Goal: Find specific page/section: Find specific page/section

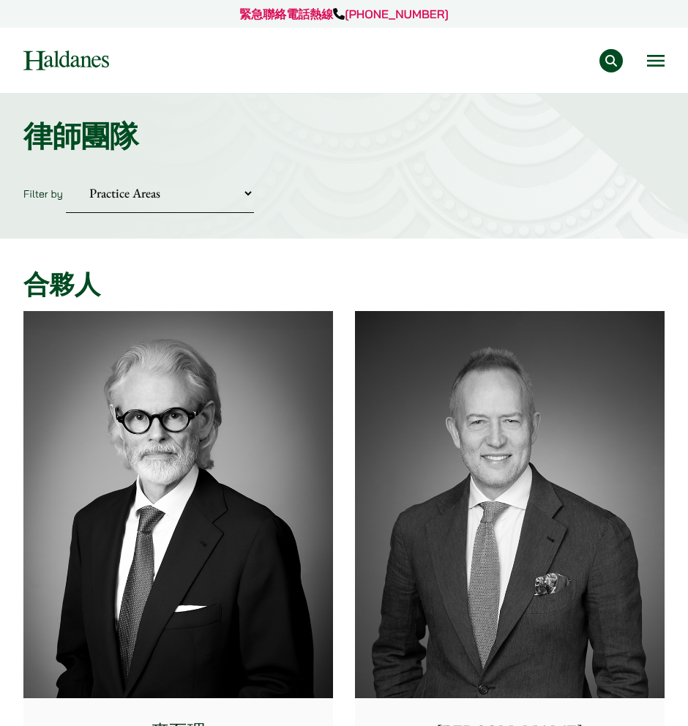
click at [180, 179] on select "Practice Areas 傳媒、娛樂及體育事務 公司及商業業務 刑事辯護 反壟斷和競爭法 婚姻及家事法 欺詐、資產追踪和追討 民事訴訟及爭議解決 物業及物…" at bounding box center [160, 194] width 188 height 40
drag, startPoint x: 428, startPoint y: 193, endPoint x: 420, endPoint y: 212, distance: 20.0
click at [428, 193] on form "Filter by Practice Areas 傳媒、娛樂及體育事務 公司及商業業務 刑事辯護 反壟斷和競爭法 婚姻及家事法 欺詐、資產追踪和追討 民事訴訟…" at bounding box center [344, 194] width 642 height 40
click at [617, 54] on button "Search" at bounding box center [611, 60] width 23 height 23
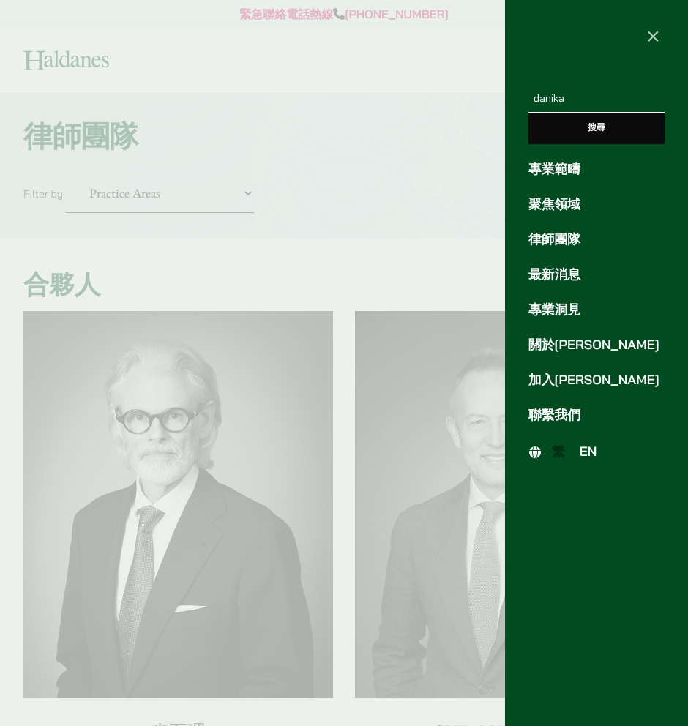
type input "danika"
click at [529, 113] on input "搜尋" at bounding box center [597, 128] width 136 height 31
